Goal: Check status: Check status

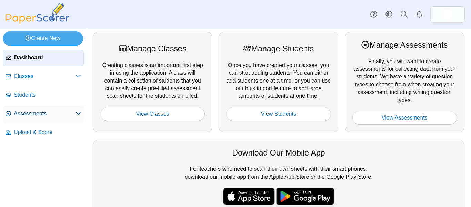
click at [51, 108] on link "Assessments" at bounding box center [43, 113] width 81 height 17
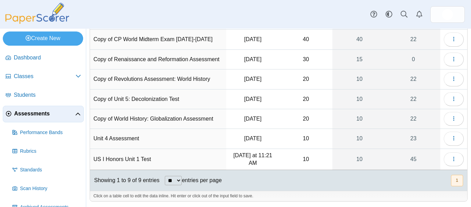
scroll to position [87, 0]
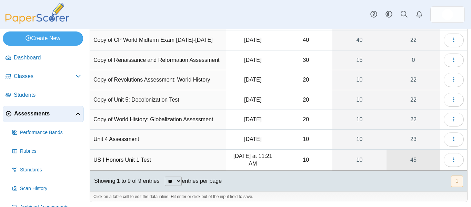
click at [412, 155] on link "45" at bounding box center [413, 159] width 54 height 21
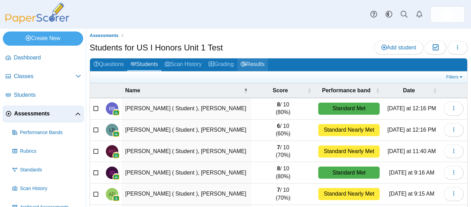
click at [243, 63] on link "Results" at bounding box center [252, 64] width 31 height 13
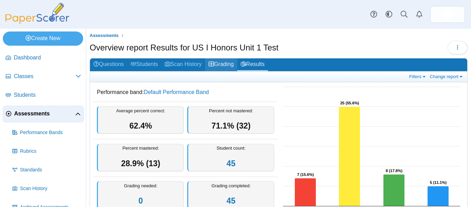
click at [216, 67] on link "Grading" at bounding box center [221, 64] width 32 height 13
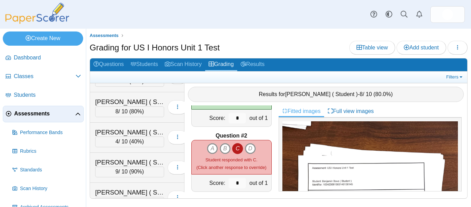
scroll to position [45, 0]
